Goal: Task Accomplishment & Management: Contribute content

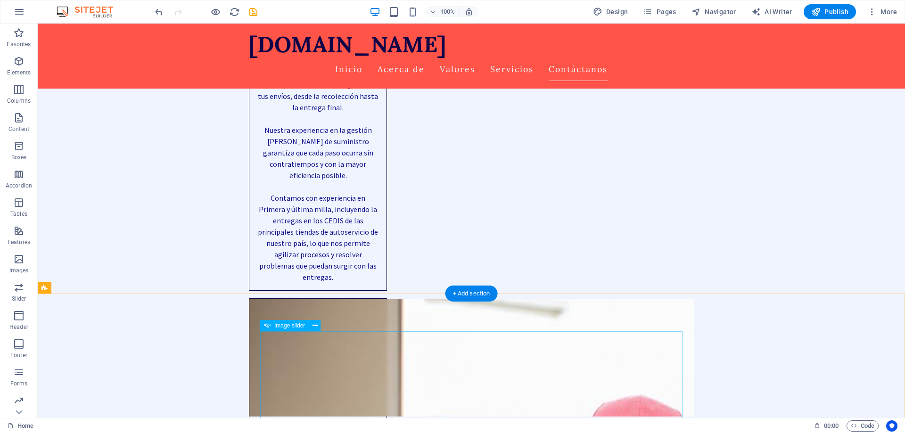
scroll to position [2999, 0]
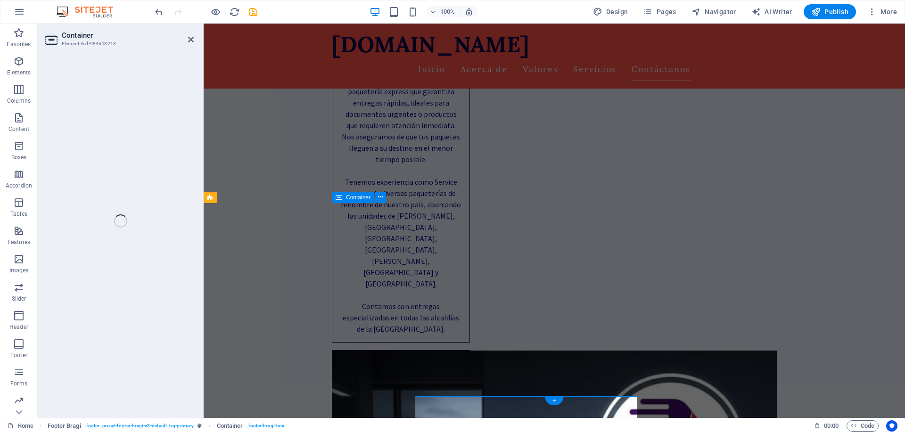
scroll to position [2805, 0]
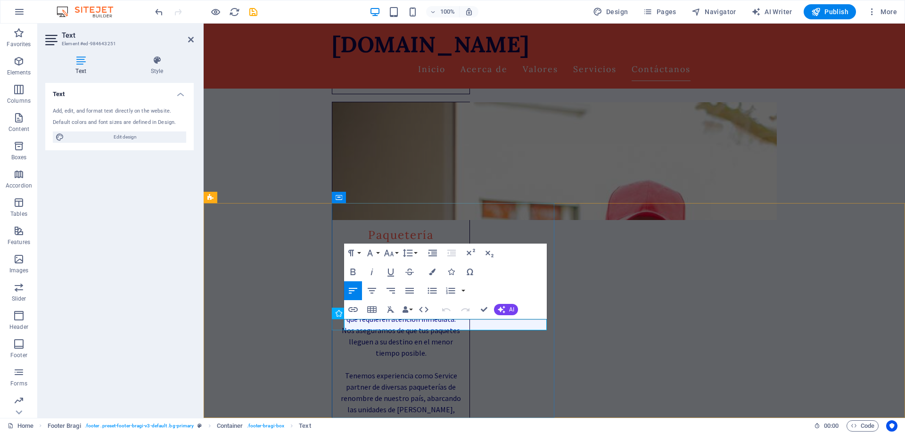
drag, startPoint x: 408, startPoint y: 326, endPoint x: 344, endPoint y: 322, distance: 64.7
drag, startPoint x: 434, startPoint y: 325, endPoint x: 346, endPoint y: 327, distance: 88.1
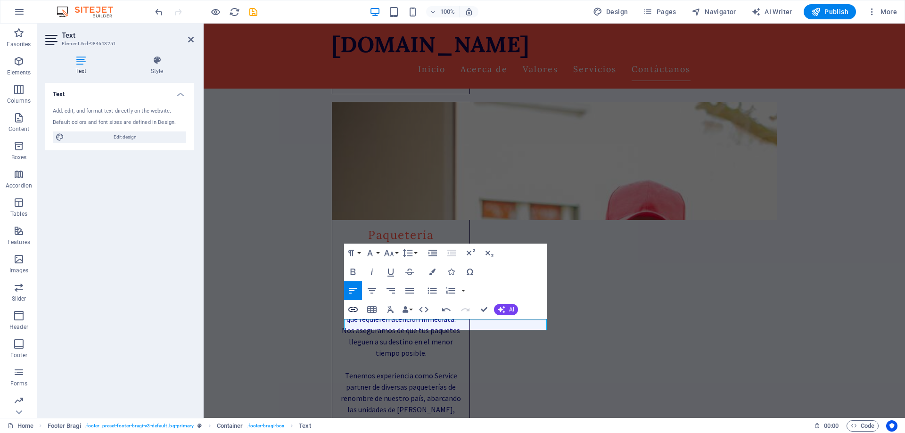
click at [346, 310] on button "Insert Link" at bounding box center [353, 309] width 18 height 19
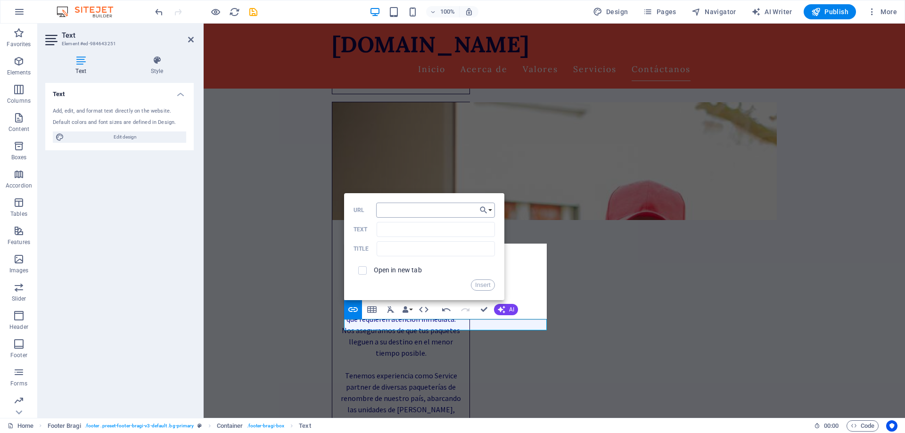
type input "[URL][DOMAIN_NAME]"
click at [479, 284] on button "Insert" at bounding box center [483, 284] width 24 height 11
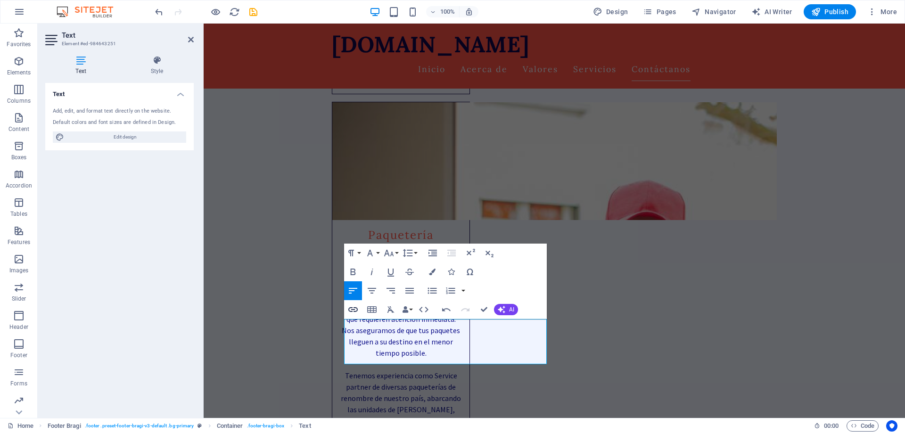
type input "[URL][DOMAIN_NAME]"
click at [357, 308] on icon "button" at bounding box center [352, 309] width 9 height 5
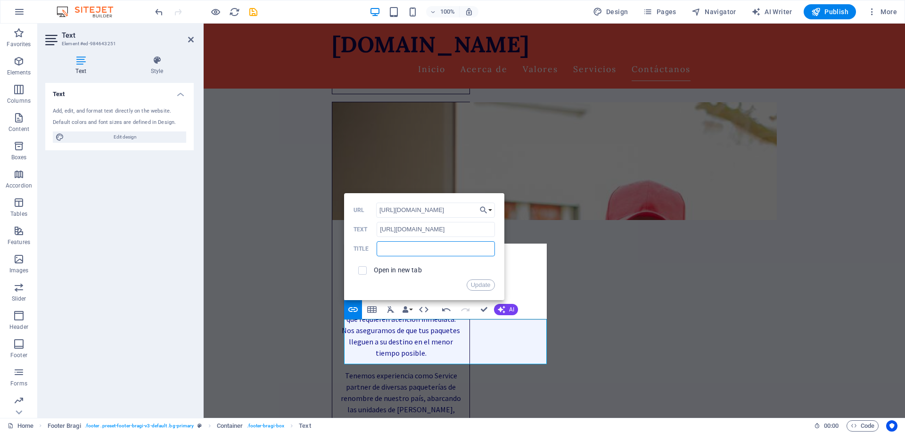
click at [398, 250] on input "text" at bounding box center [436, 248] width 118 height 15
type input "P"
type input "B"
type input "Conoce nuestra presentación comercial"
click at [361, 272] on input "checkbox" at bounding box center [361, 269] width 8 height 8
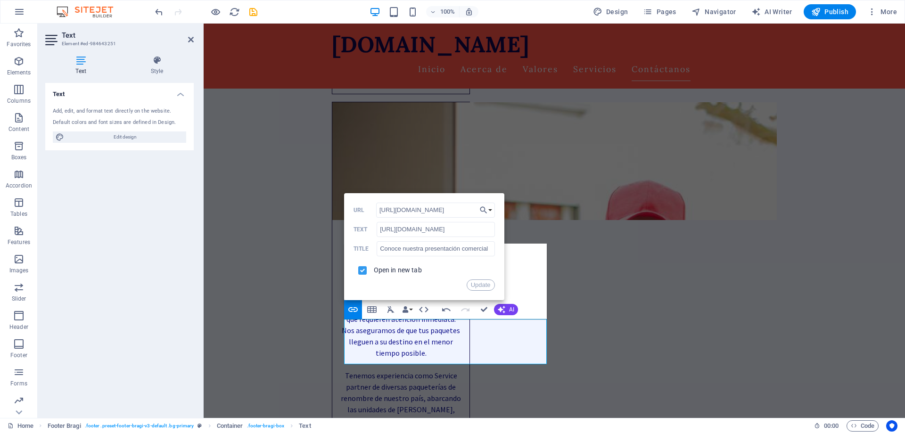
click at [361, 272] on input "checkbox" at bounding box center [361, 269] width 8 height 8
checkbox input "true"
click at [476, 286] on button "Update" at bounding box center [481, 284] width 28 height 11
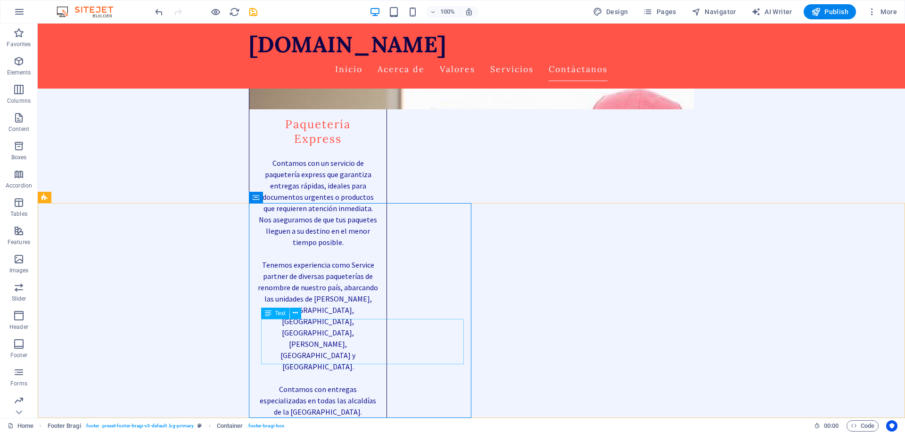
drag, startPoint x: 379, startPoint y: 357, endPoint x: 287, endPoint y: 338, distance: 94.8
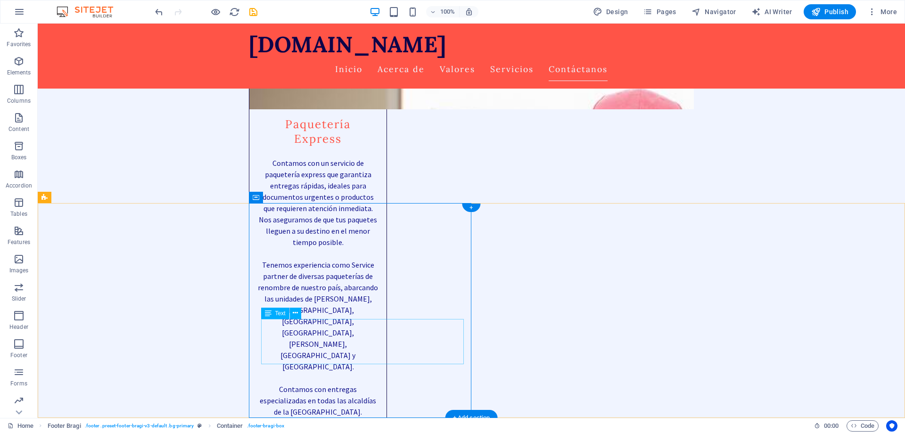
click at [281, 315] on button at bounding box center [283, 313] width 11 height 11
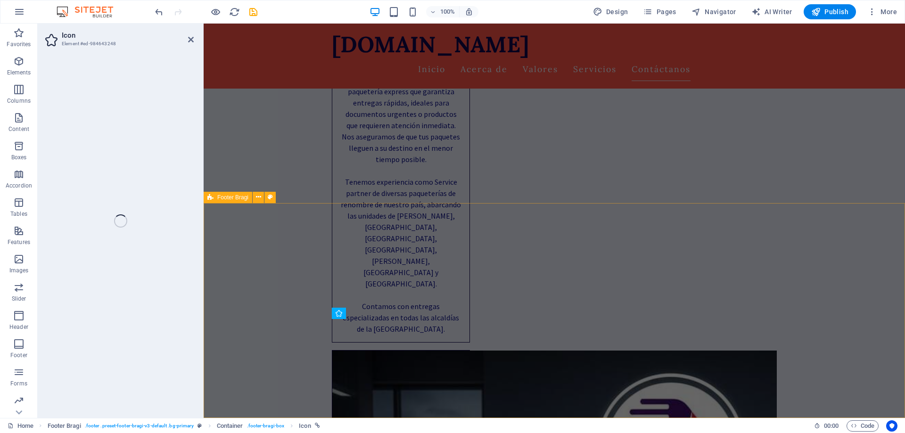
scroll to position [2805, 0]
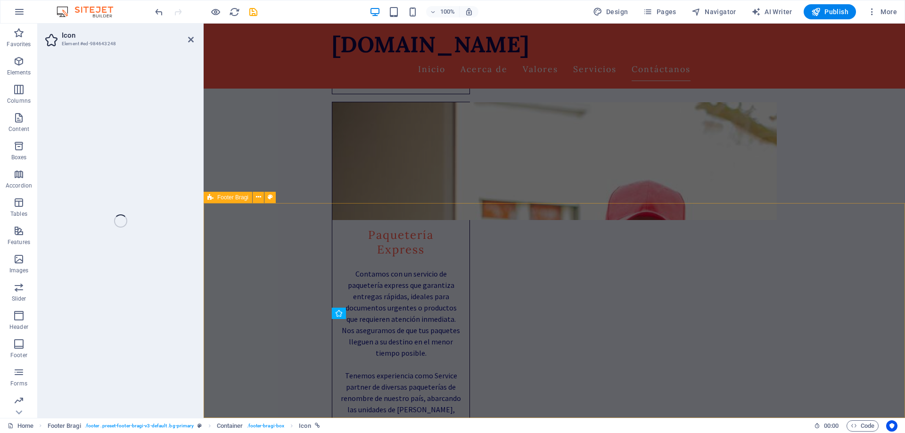
select select "xMidYMid"
select select "px"
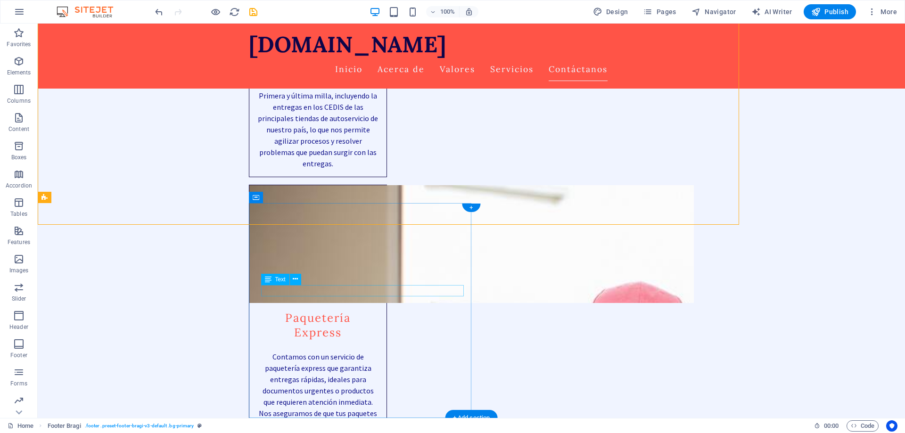
scroll to position [2999, 0]
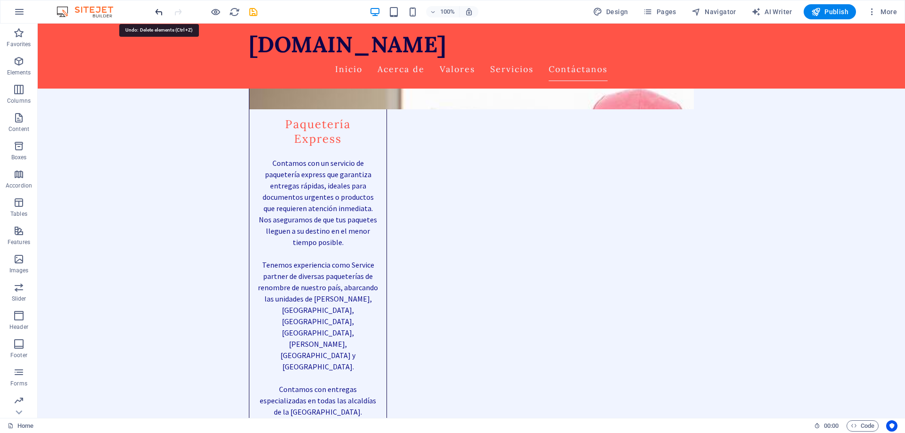
click at [159, 11] on icon "undo" at bounding box center [159, 12] width 11 height 11
click at [297, 312] on icon at bounding box center [295, 313] width 5 height 10
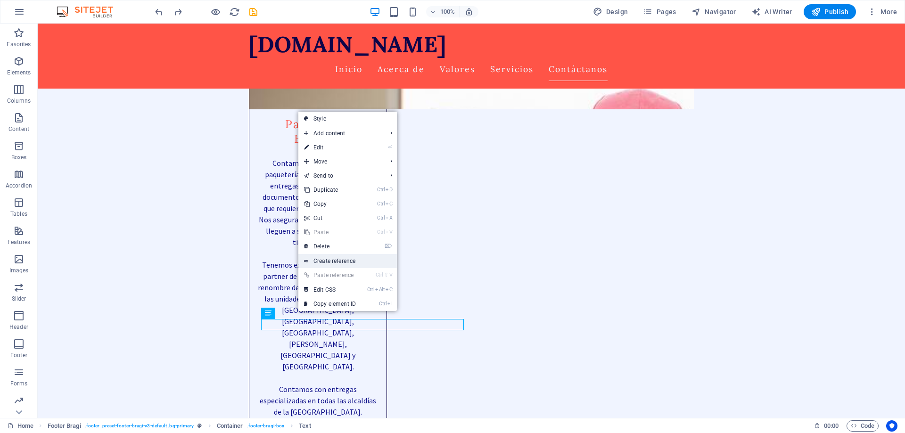
click at [350, 265] on link "Create reference" at bounding box center [347, 261] width 98 height 14
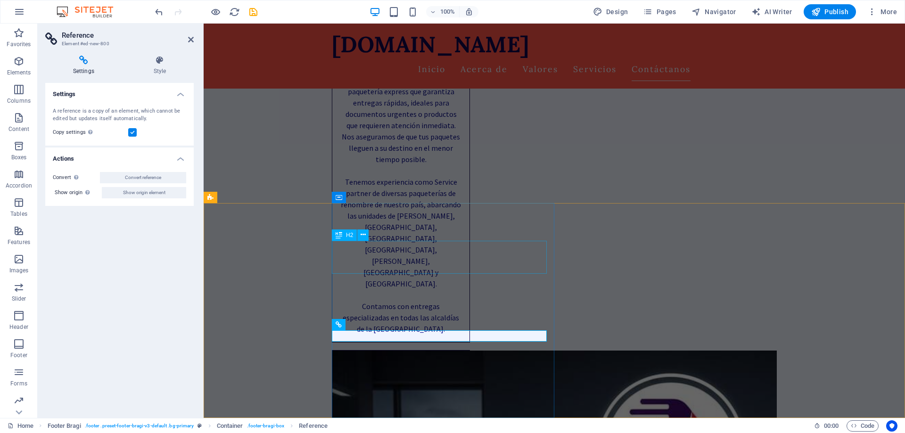
scroll to position [2805, 0]
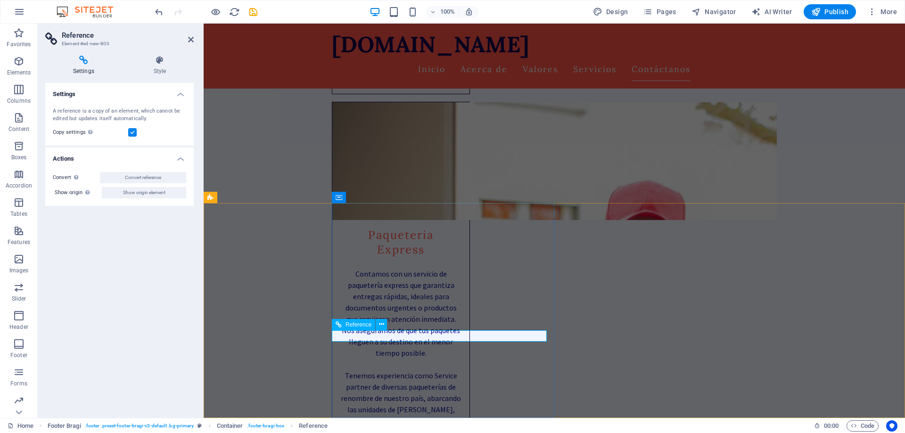
click at [381, 324] on icon at bounding box center [381, 324] width 5 height 10
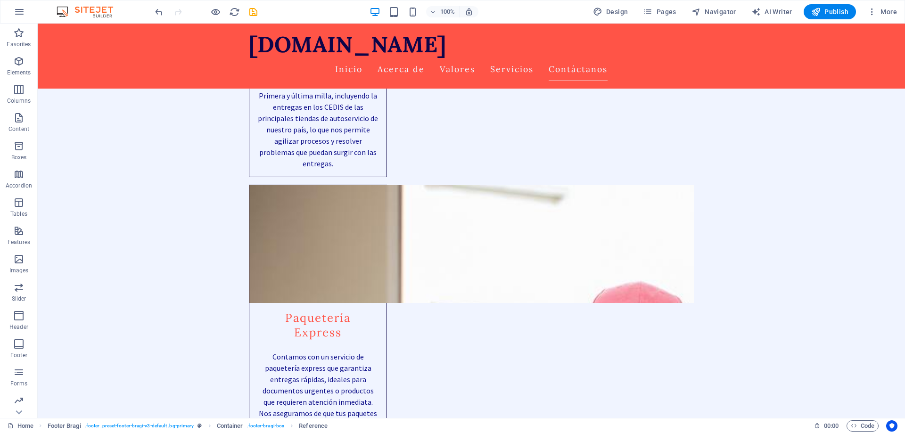
scroll to position [2999, 0]
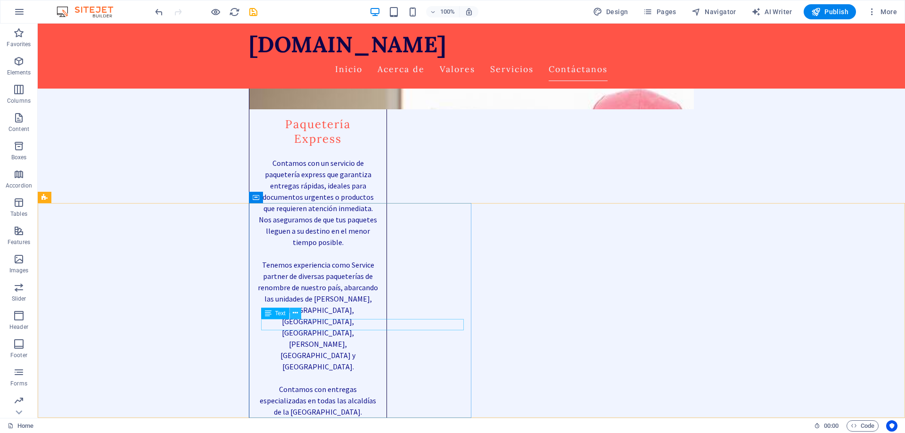
click at [297, 313] on icon at bounding box center [295, 313] width 5 height 10
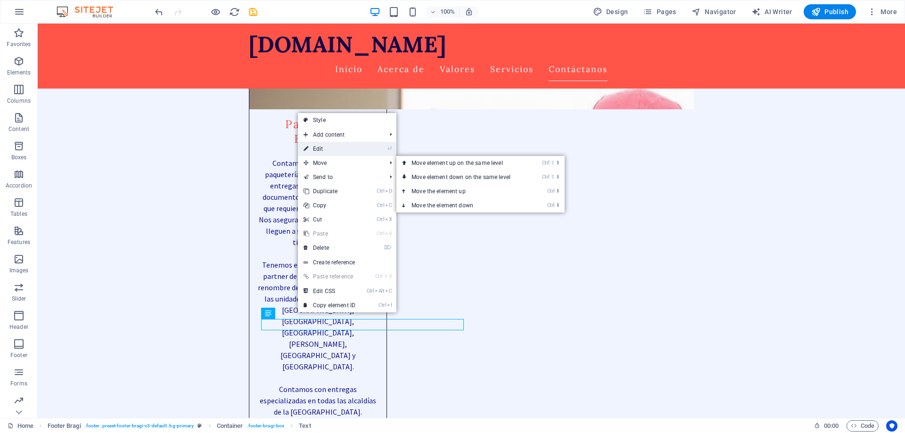
click at [335, 151] on link "⏎ Edit" at bounding box center [329, 149] width 63 height 14
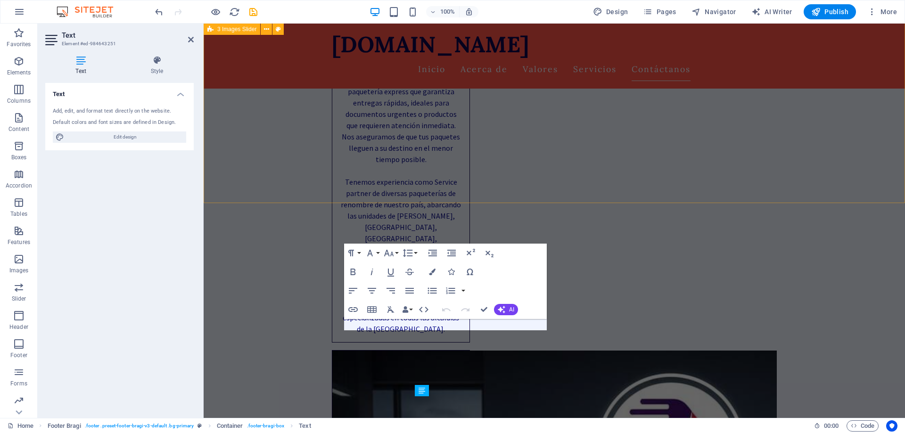
scroll to position [2805, 0]
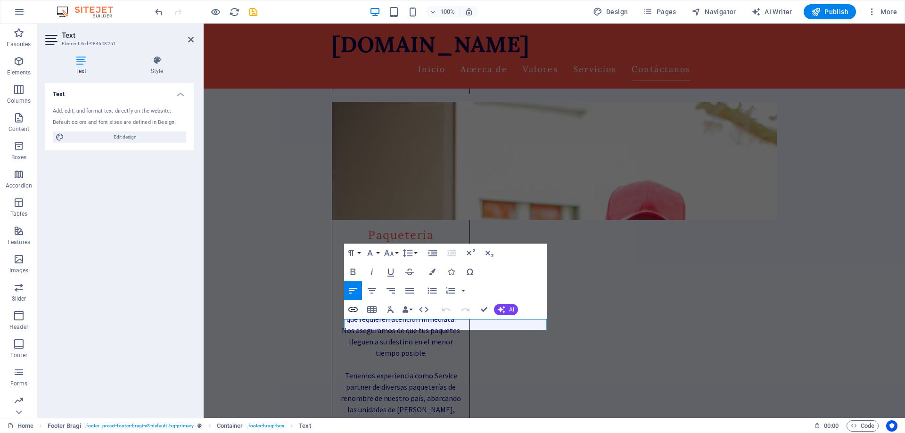
click at [353, 307] on icon "button" at bounding box center [352, 309] width 11 height 11
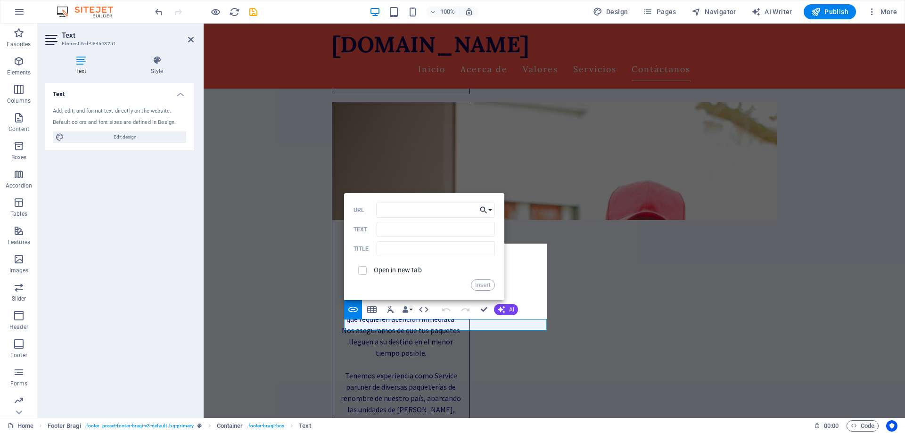
click at [492, 211] on button "Choose Link" at bounding box center [486, 210] width 18 height 15
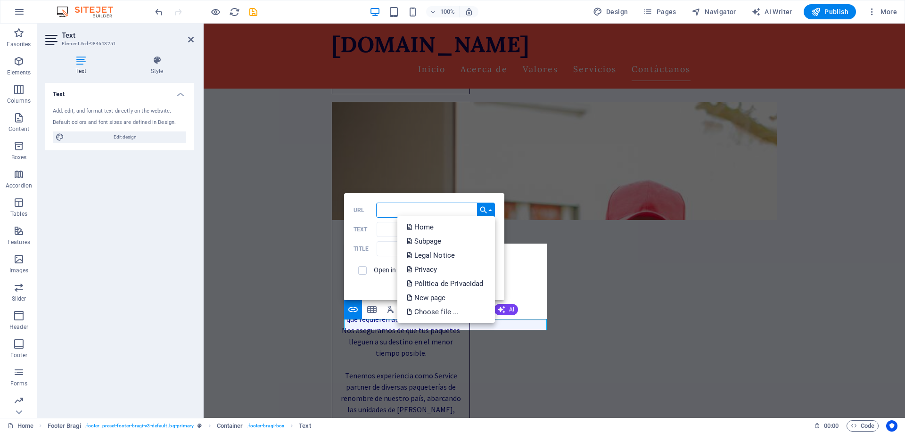
click at [388, 214] on input "URL" at bounding box center [435, 210] width 119 height 15
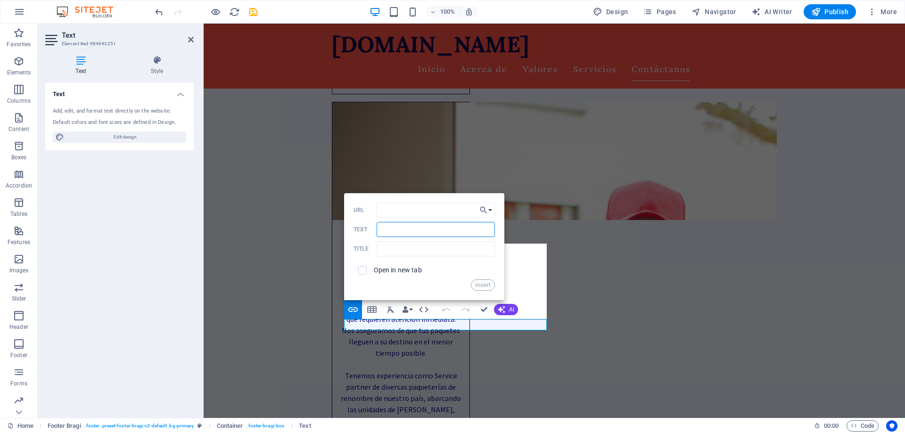
click at [393, 228] on input "Text" at bounding box center [436, 229] width 118 height 15
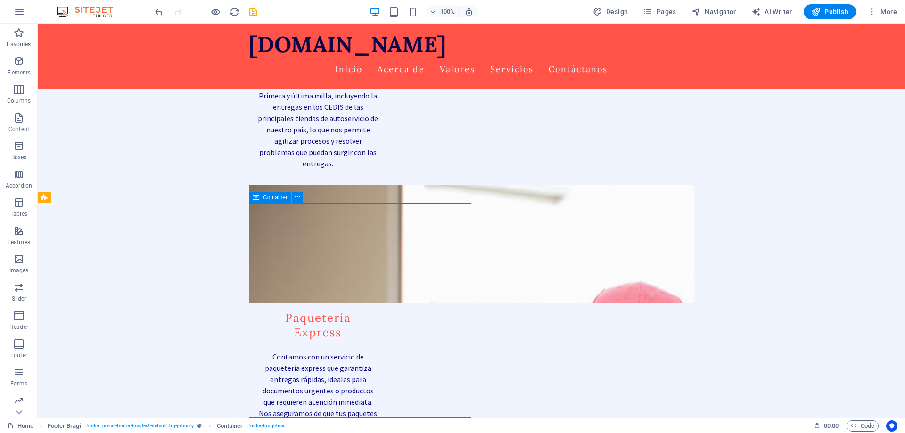
scroll to position [2999, 0]
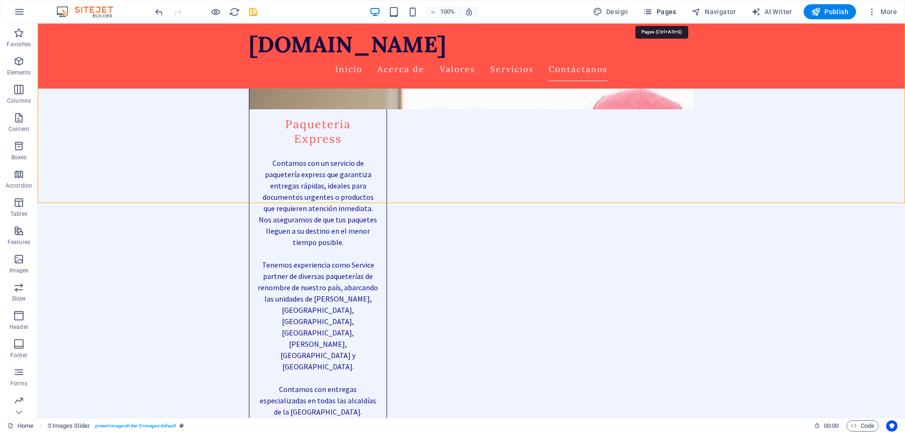
click at [665, 11] on span "Pages" at bounding box center [659, 11] width 33 height 9
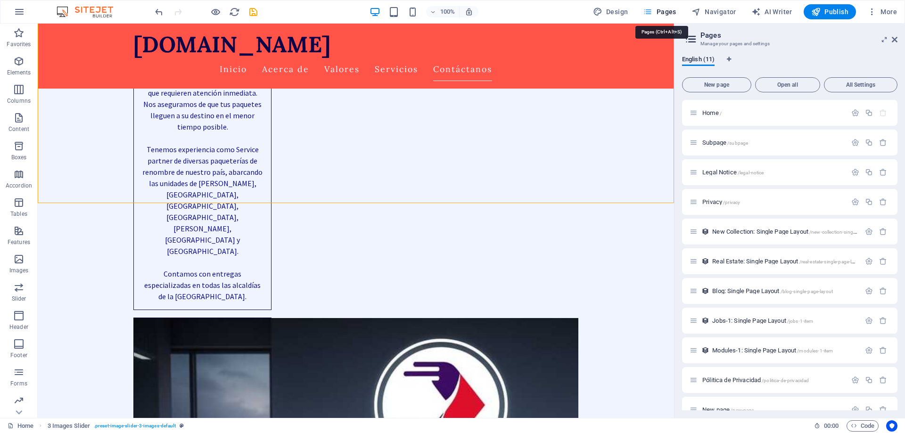
scroll to position [2730, 0]
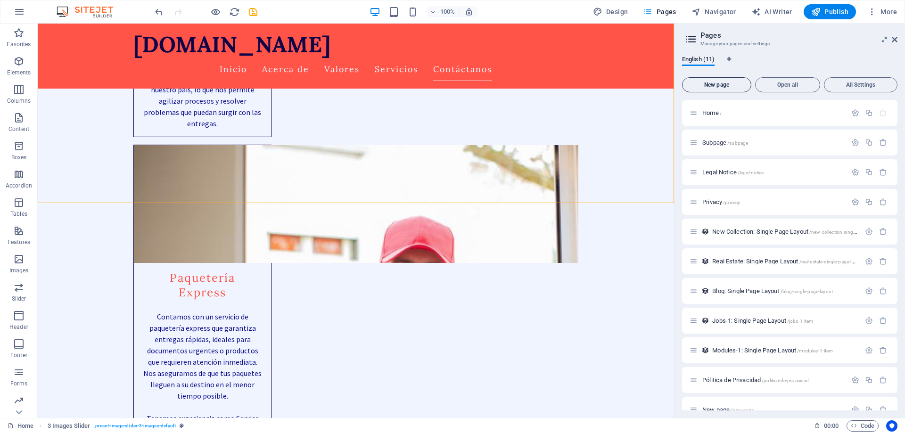
click at [725, 87] on span "New page" at bounding box center [716, 85] width 61 height 6
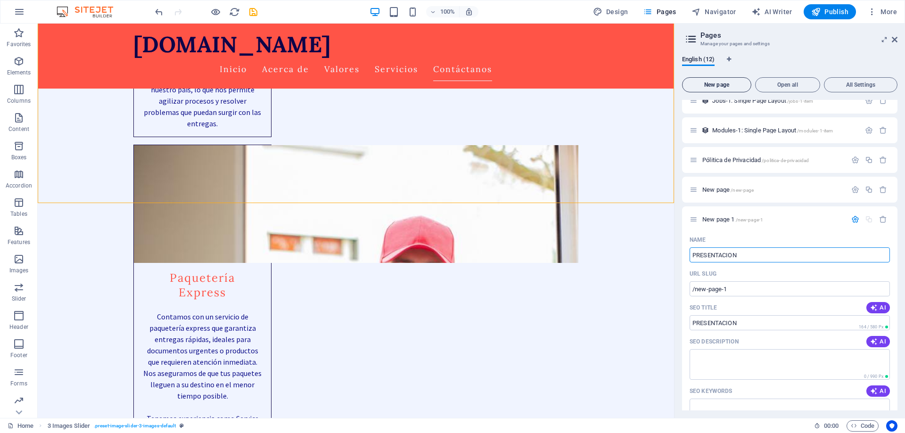
type input "PRESENTACION"
type input "/presentacion"
type input "PRESENTACION COMERCIAL"
type input "/presentacion-comercial"
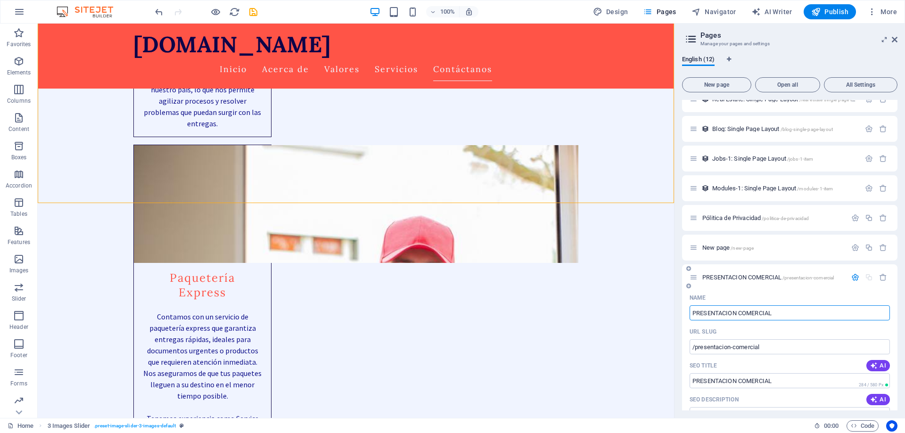
scroll to position [374, 0]
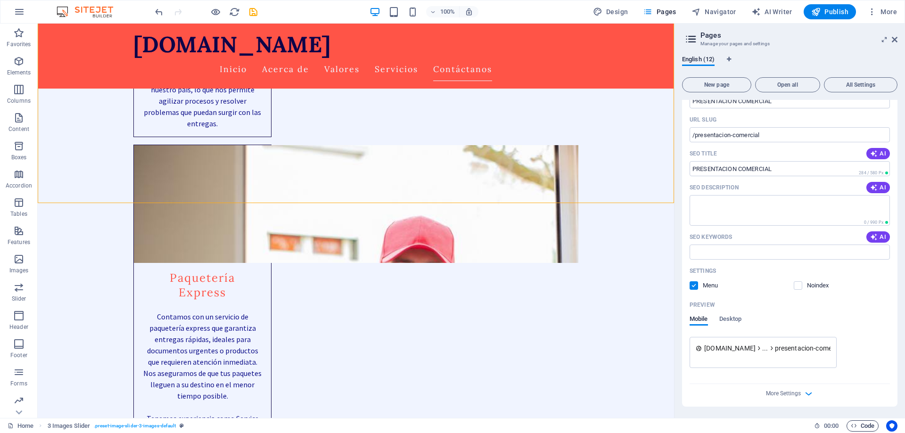
click at [868, 425] on span "Code" at bounding box center [863, 425] width 24 height 11
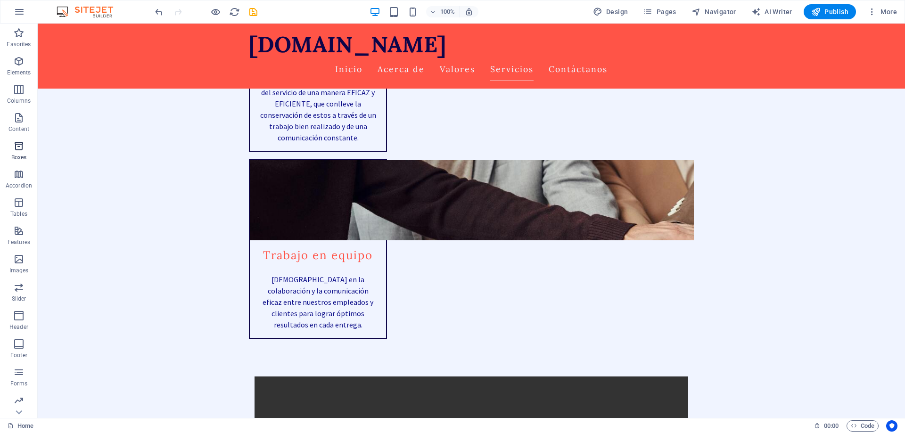
scroll to position [30, 0]
click at [162, 13] on icon "undo" at bounding box center [159, 12] width 11 height 11
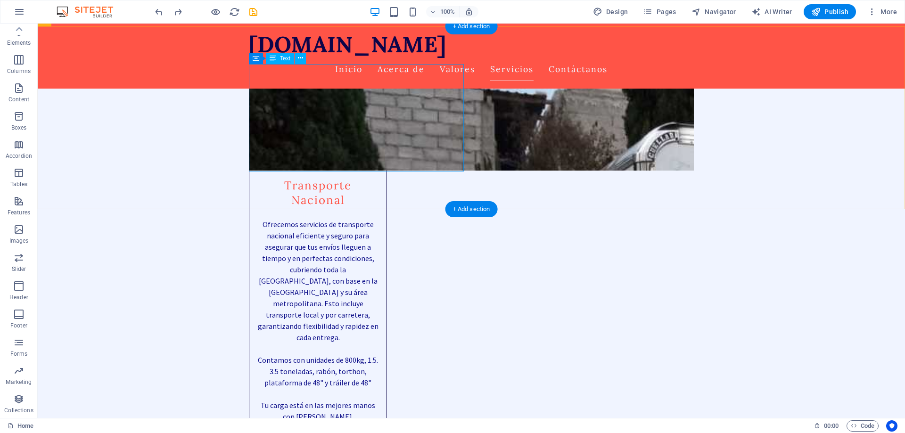
scroll to position [2182, 0]
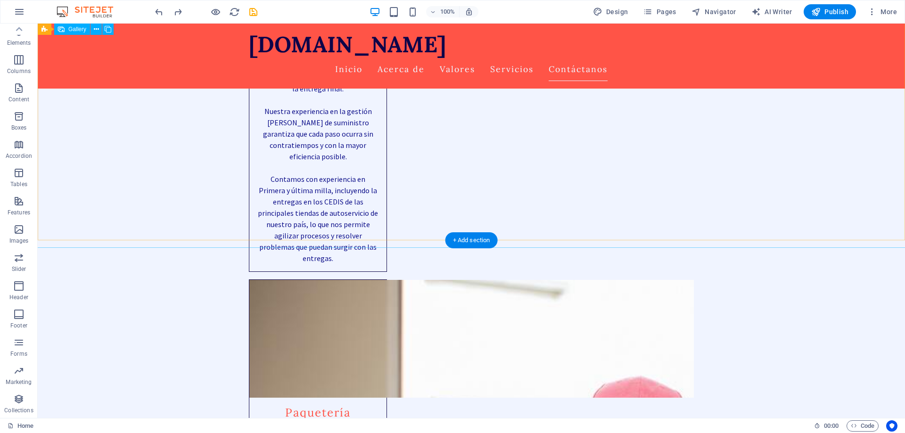
scroll to position [2951, 0]
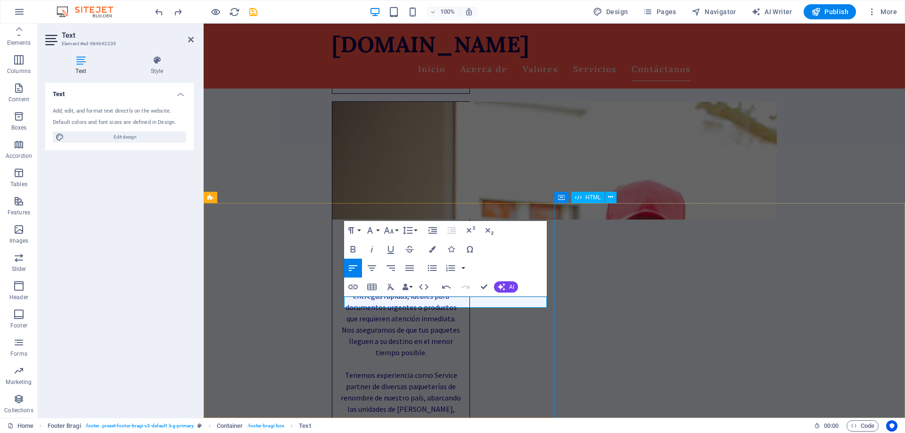
scroll to position [2999, 0]
